Goal: Information Seeking & Learning: Check status

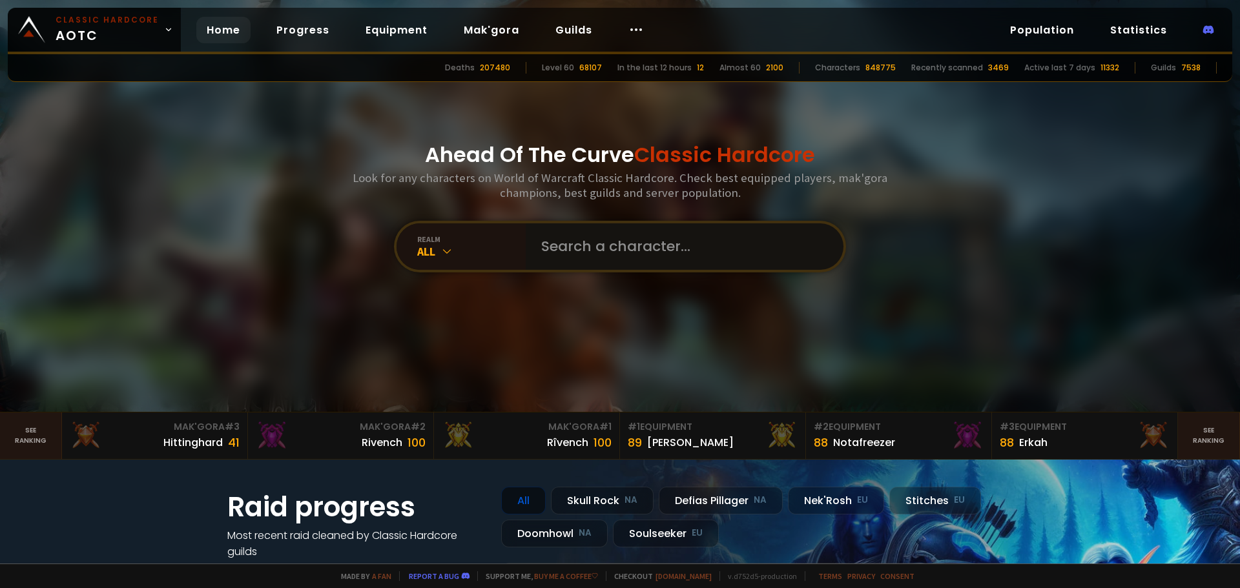
click at [633, 242] on input "text" at bounding box center [680, 246] width 294 height 46
paste input "Guibü"
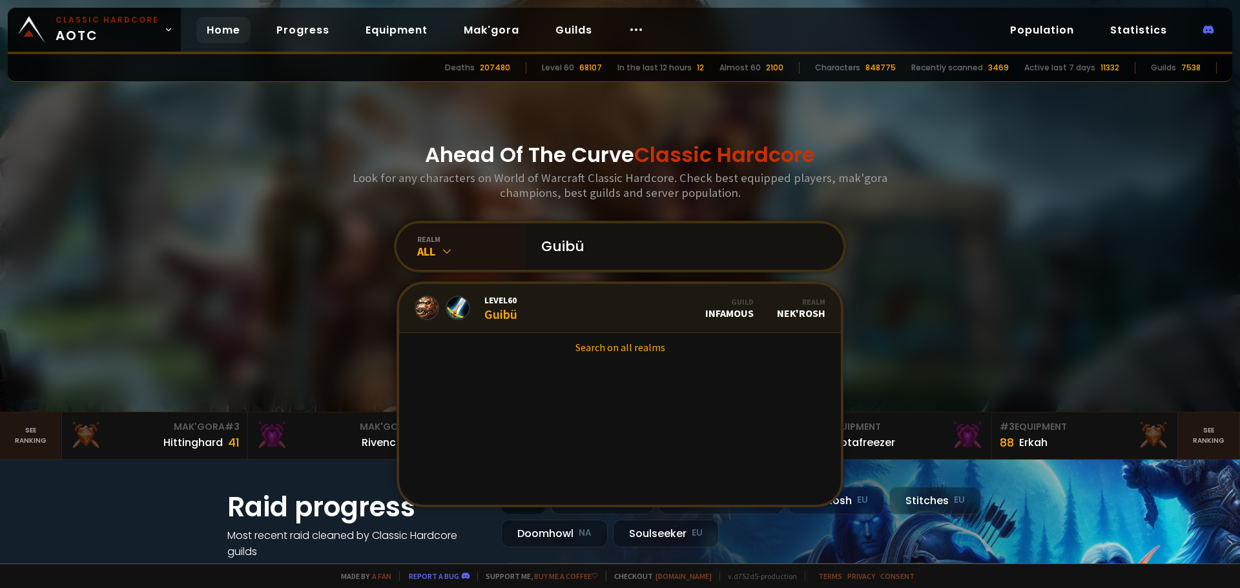
type input "Guibü"
click at [476, 318] on div "Level 60 Guibü" at bounding box center [466, 308] width 103 height 28
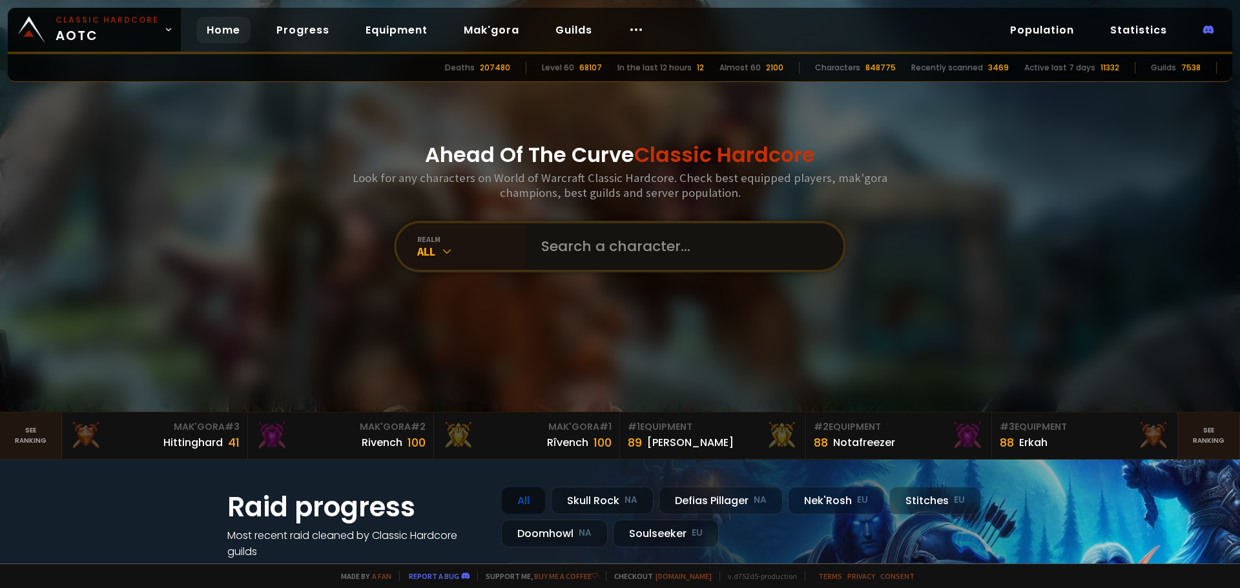
click at [634, 263] on input "text" at bounding box center [680, 246] width 294 height 46
paste input "Guibü"
type input "Guibü"
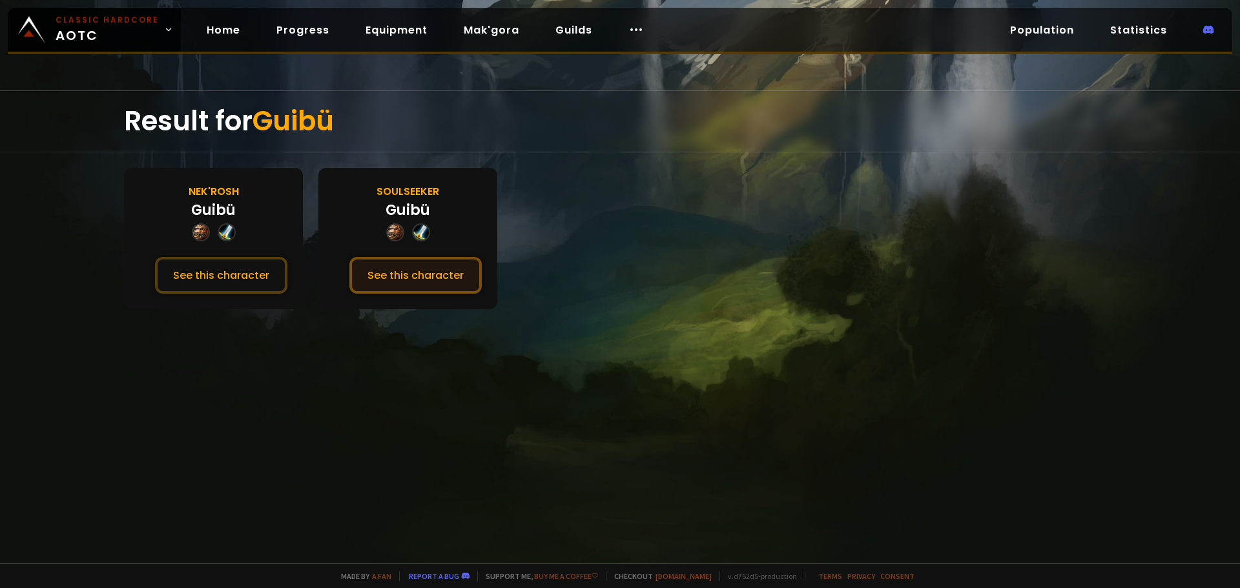
click at [408, 274] on button "See this character" at bounding box center [415, 275] width 132 height 37
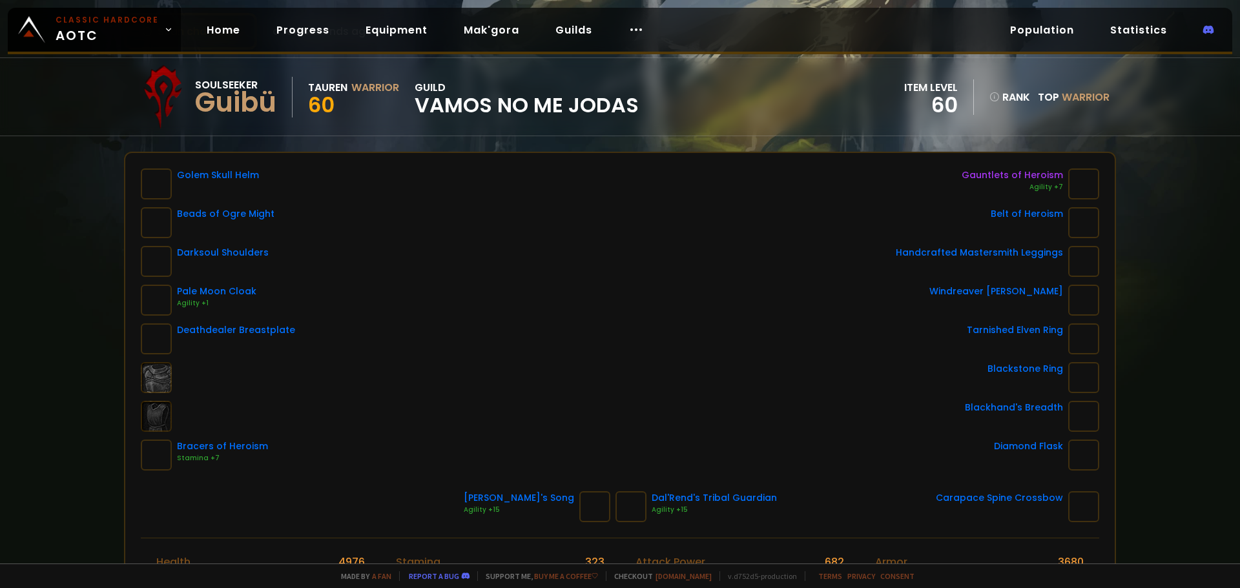
scroll to position [129, 0]
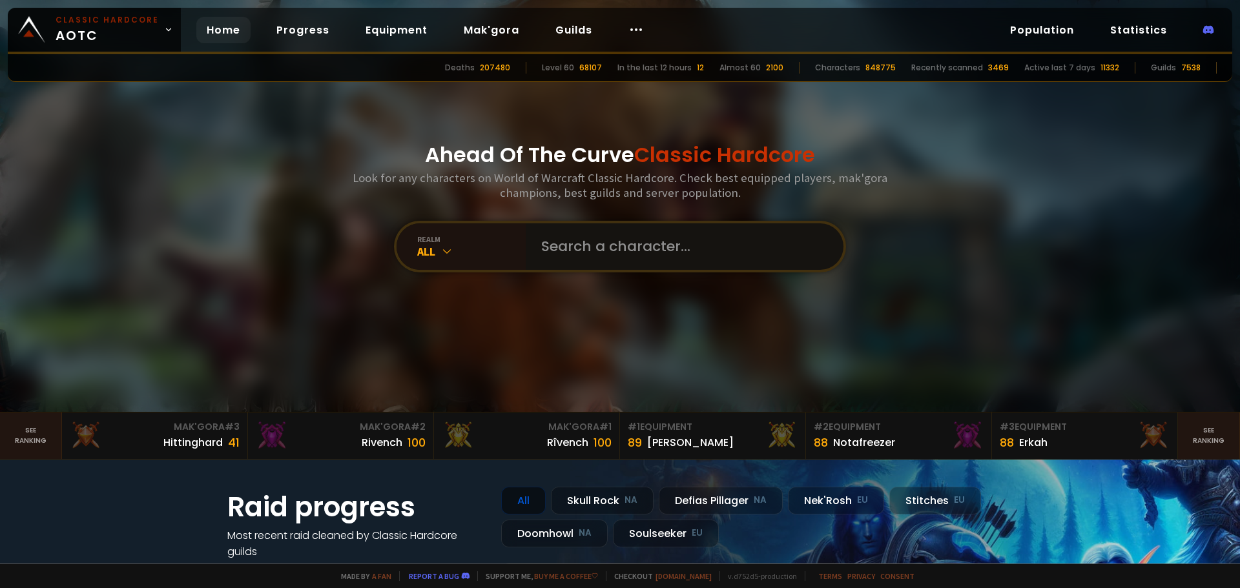
click at [624, 225] on input "text" at bounding box center [680, 246] width 294 height 46
paste input "Natteosten"
type input "Natteosten"
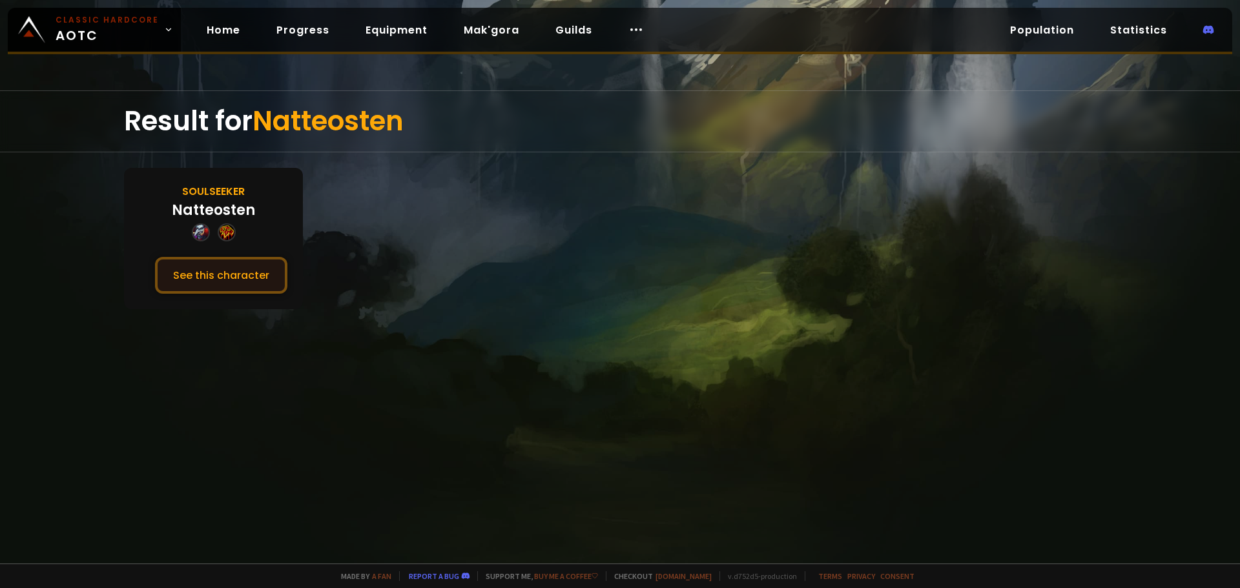
click at [223, 289] on button "See this character" at bounding box center [221, 275] width 132 height 37
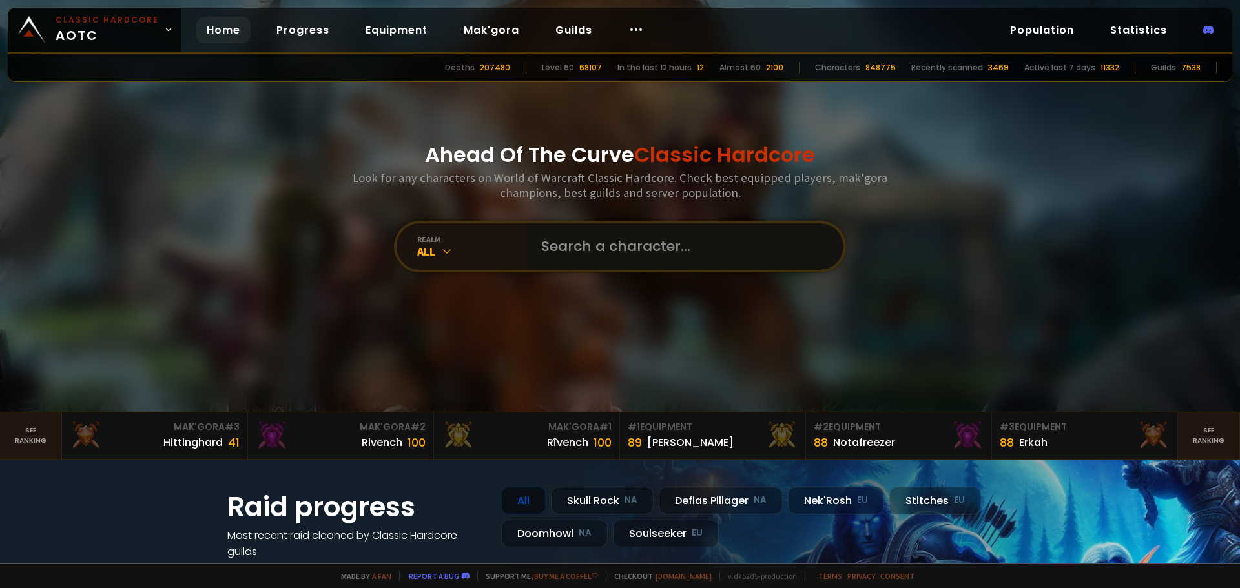
click at [565, 230] on input "text" at bounding box center [680, 246] width 294 height 46
type input "kalsingtwo"
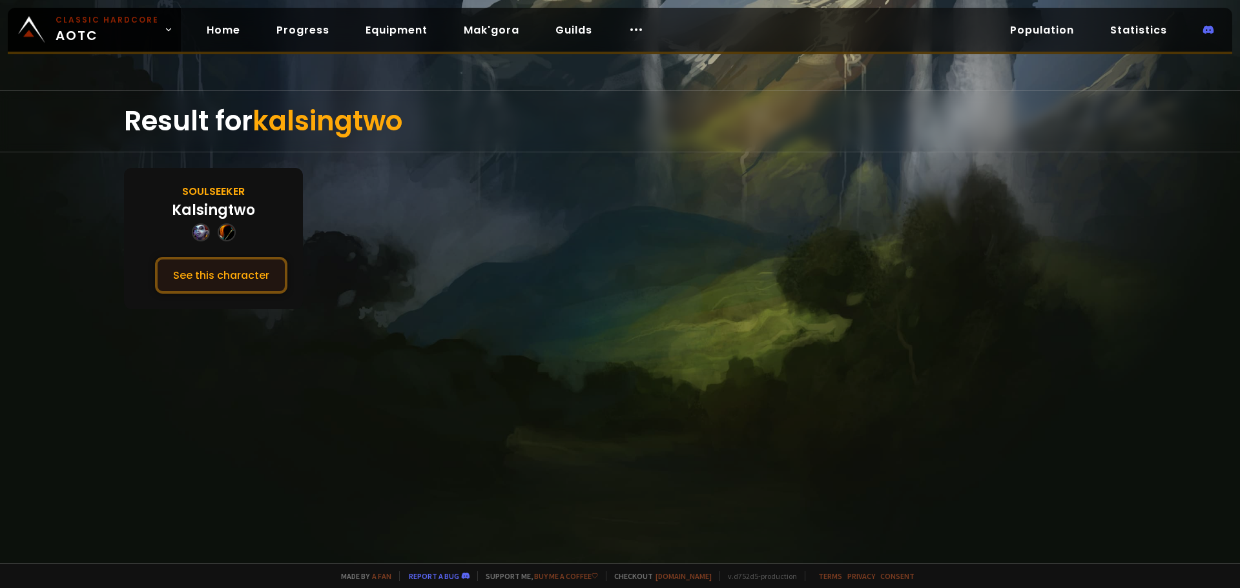
drag, startPoint x: 225, startPoint y: 269, endPoint x: 196, endPoint y: 280, distance: 31.9
click at [225, 269] on button "See this character" at bounding box center [221, 275] width 132 height 37
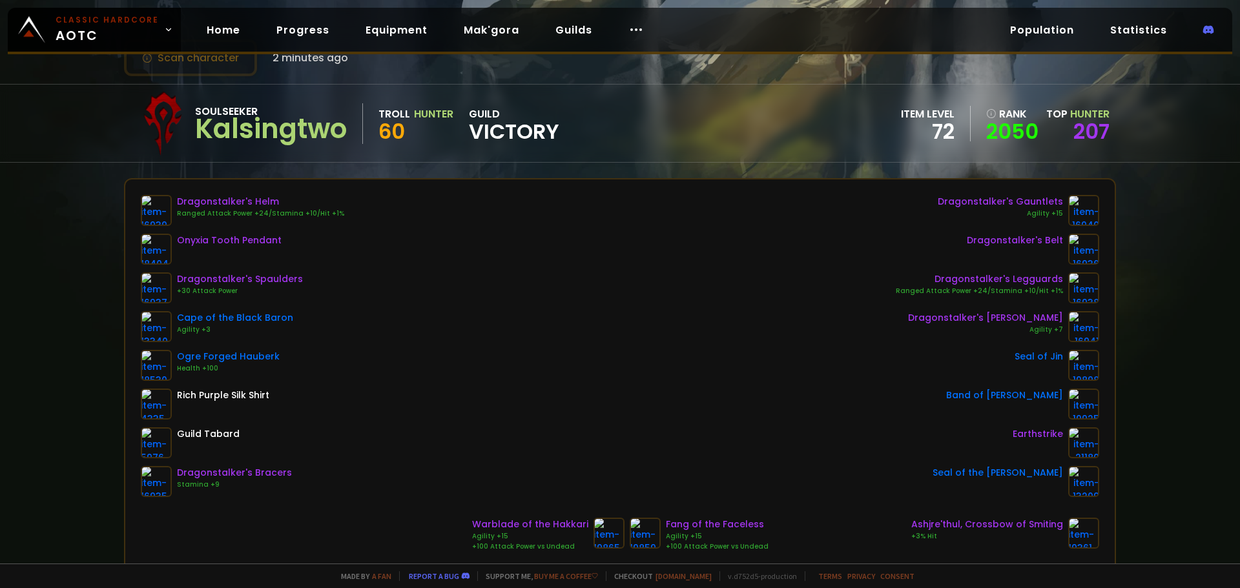
scroll to position [65, 0]
